Goal: Transaction & Acquisition: Purchase product/service

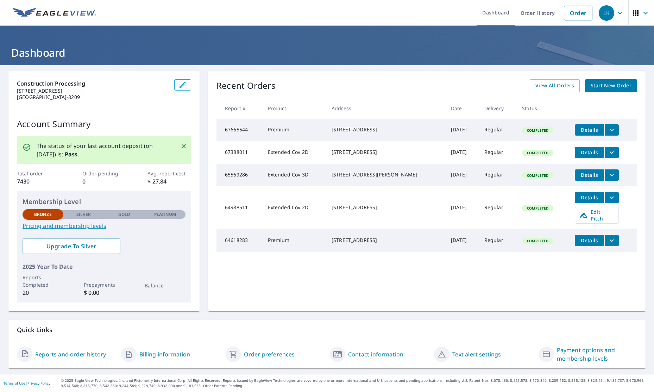
click at [602, 88] on span "Start New Order" at bounding box center [611, 85] width 41 height 9
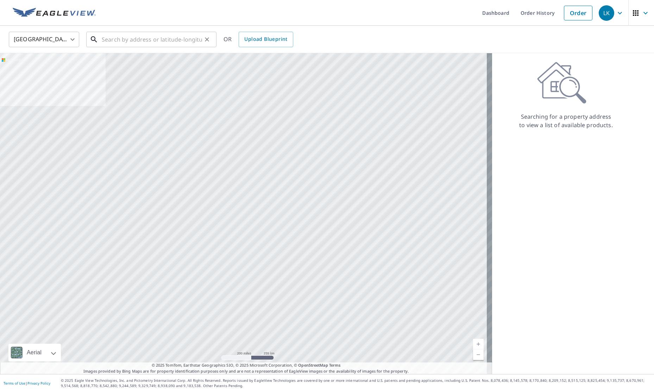
click at [113, 42] on input "text" at bounding box center [152, 40] width 100 height 20
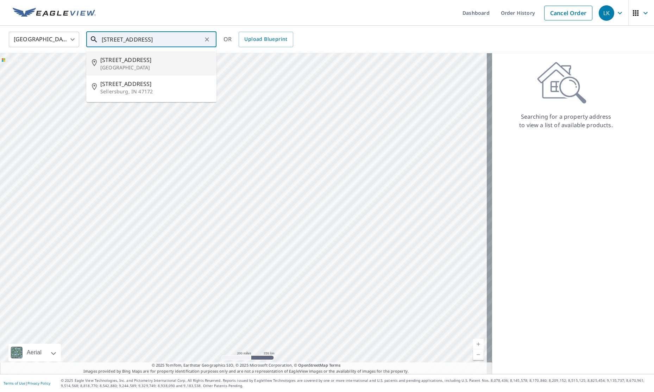
click at [122, 67] on p "[GEOGRAPHIC_DATA]" at bounding box center [155, 67] width 111 height 7
type input "[STREET_ADDRESS]"
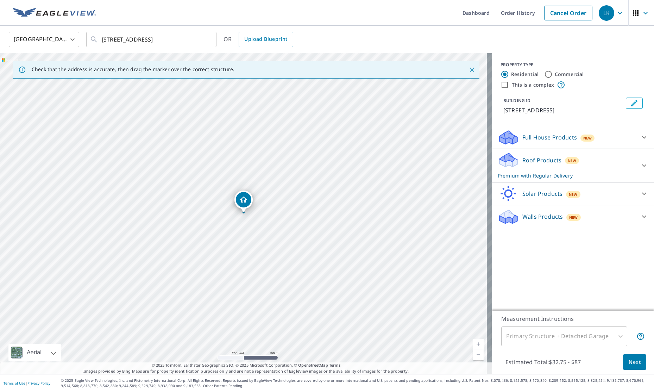
click at [473, 344] on link "Current Level 17, Zoom In" at bounding box center [478, 344] width 11 height 11
click at [473, 344] on link "Current Level 18, Zoom In" at bounding box center [478, 344] width 11 height 11
click at [473, 344] on link "Current Level 19, Zoom In" at bounding box center [478, 344] width 11 height 11
click at [473, 344] on link "Current Level 20, Zoom In Disabled" at bounding box center [478, 344] width 11 height 11
click at [634, 362] on span "Next" at bounding box center [635, 362] width 12 height 9
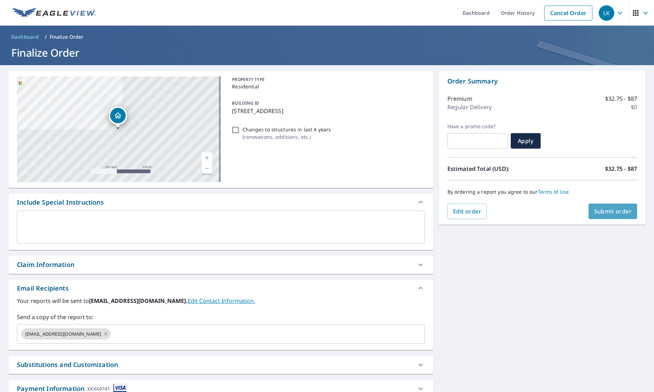
click at [597, 212] on span "Submit order" at bounding box center [613, 211] width 38 height 8
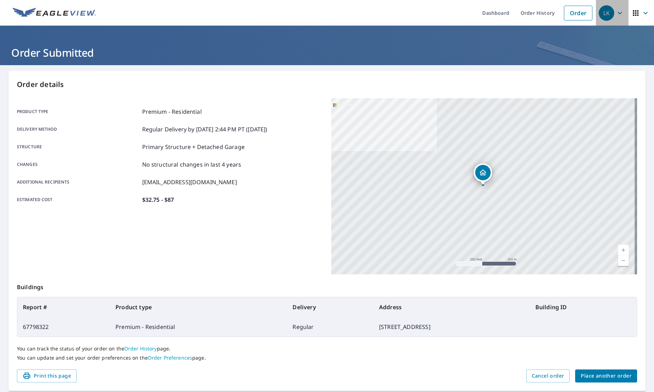
click at [618, 13] on icon "button" at bounding box center [620, 13] width 4 height 2
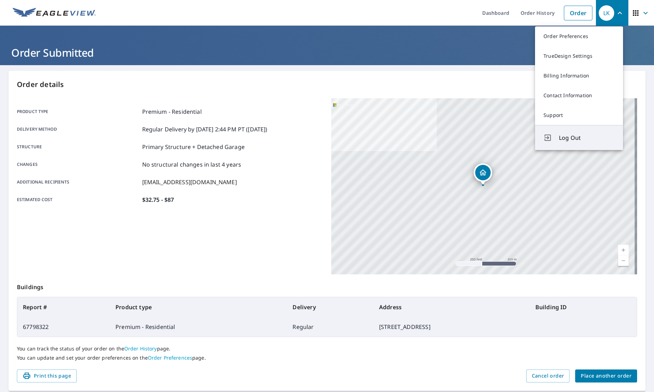
click at [571, 138] on span "Log Out" at bounding box center [587, 137] width 56 height 8
